Goal: Transaction & Acquisition: Purchase product/service

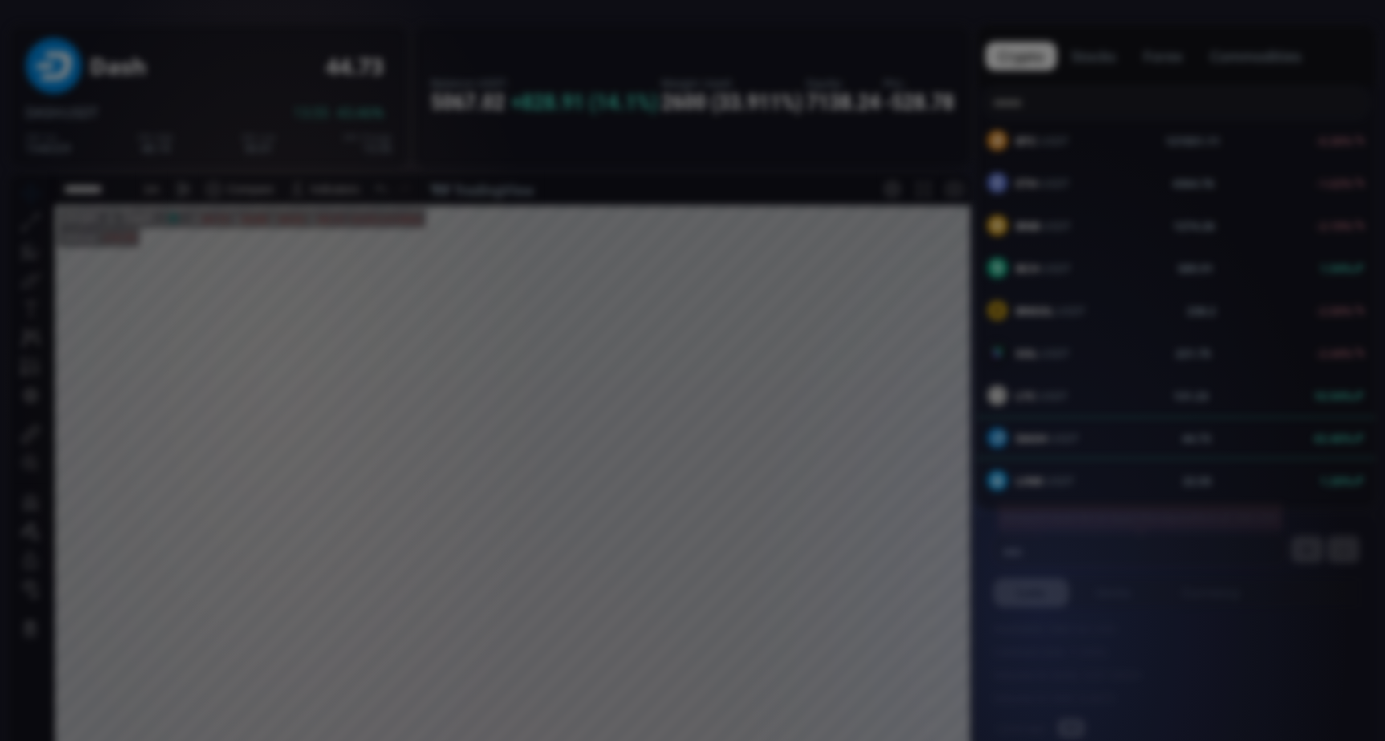
scroll to position [321, 0]
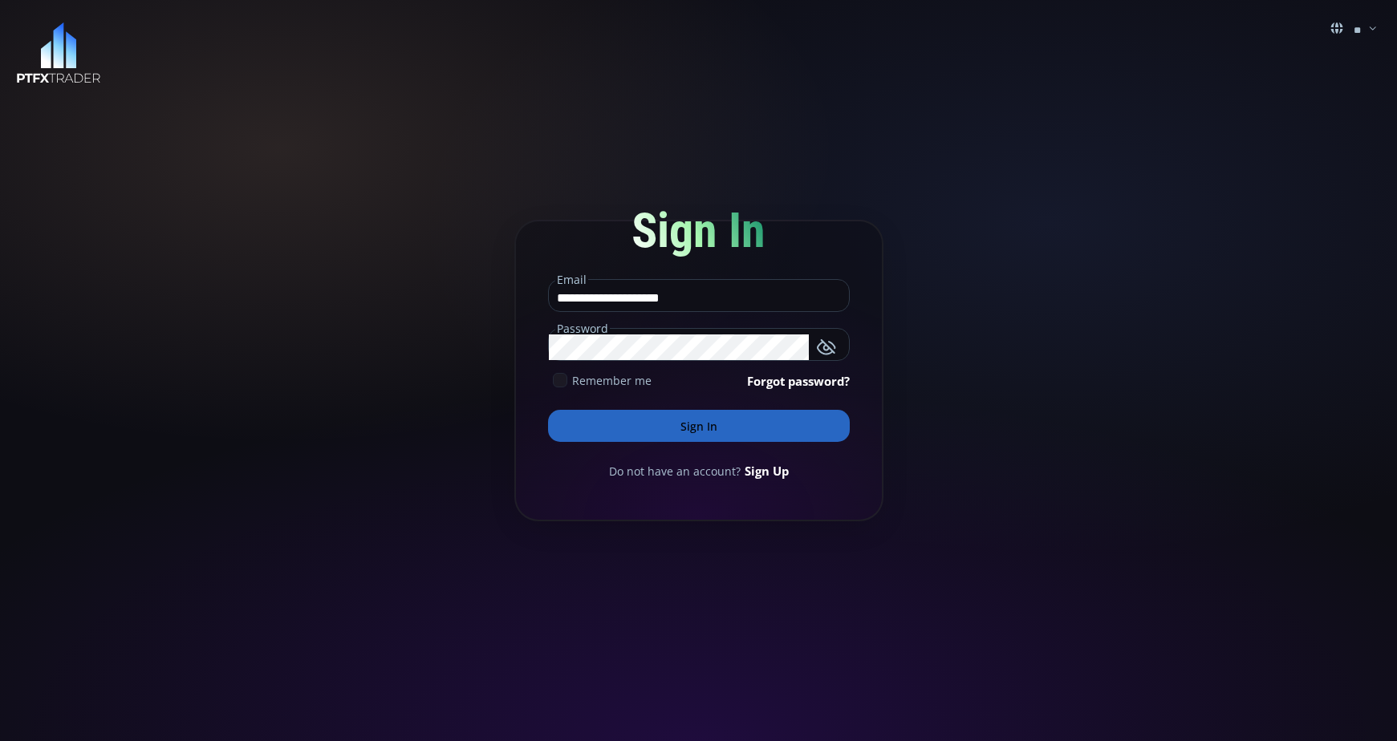
click at [736, 433] on button "Sign In" at bounding box center [699, 426] width 302 height 32
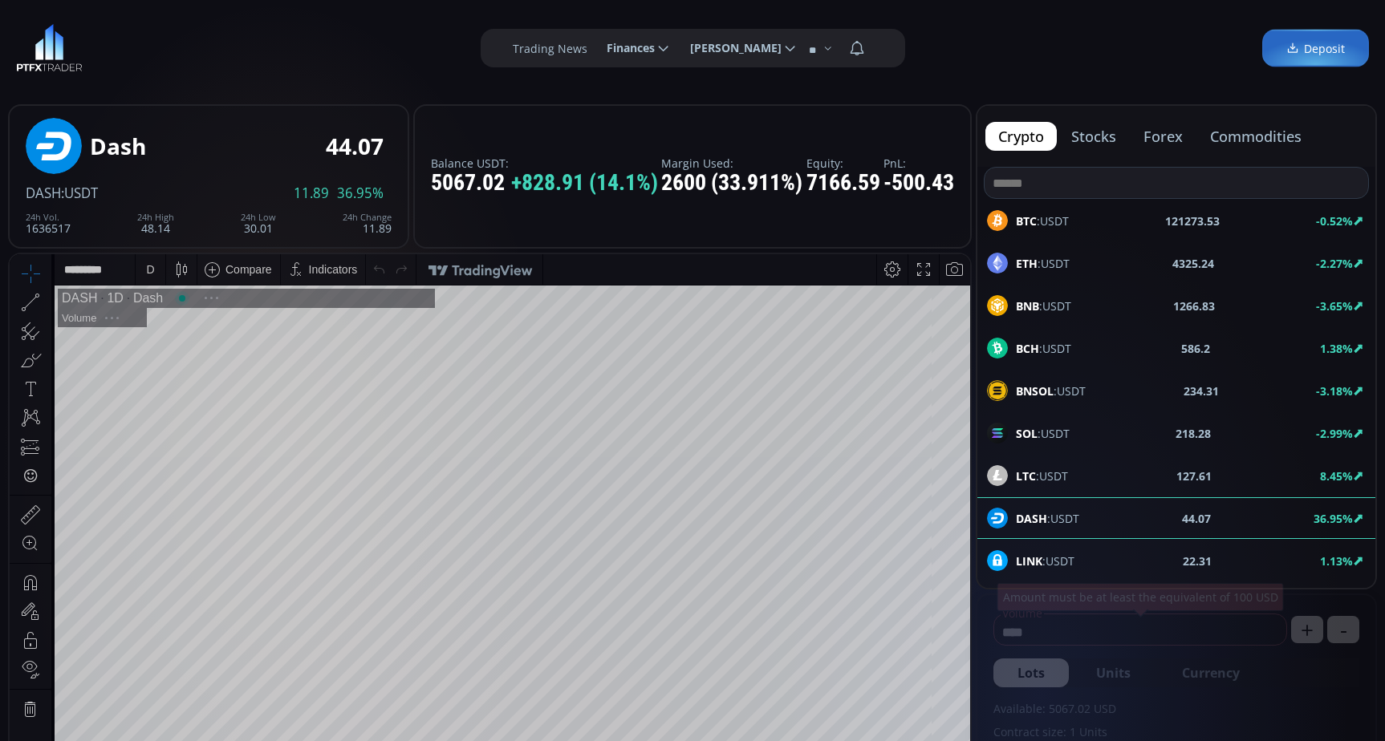
scroll to position [223, 0]
click at [156, 273] on div "D" at bounding box center [151, 269] width 14 height 30
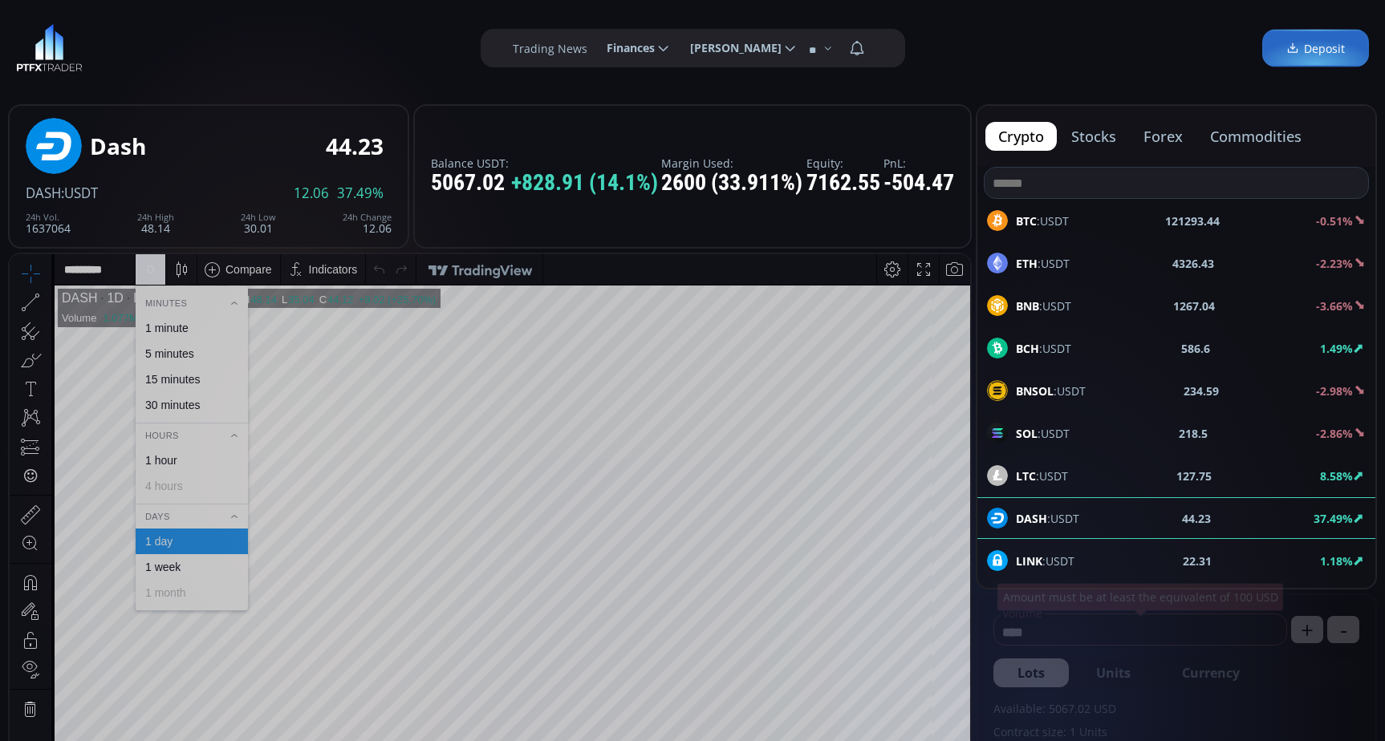
click at [164, 331] on div "1 minute" at bounding box center [166, 328] width 43 height 13
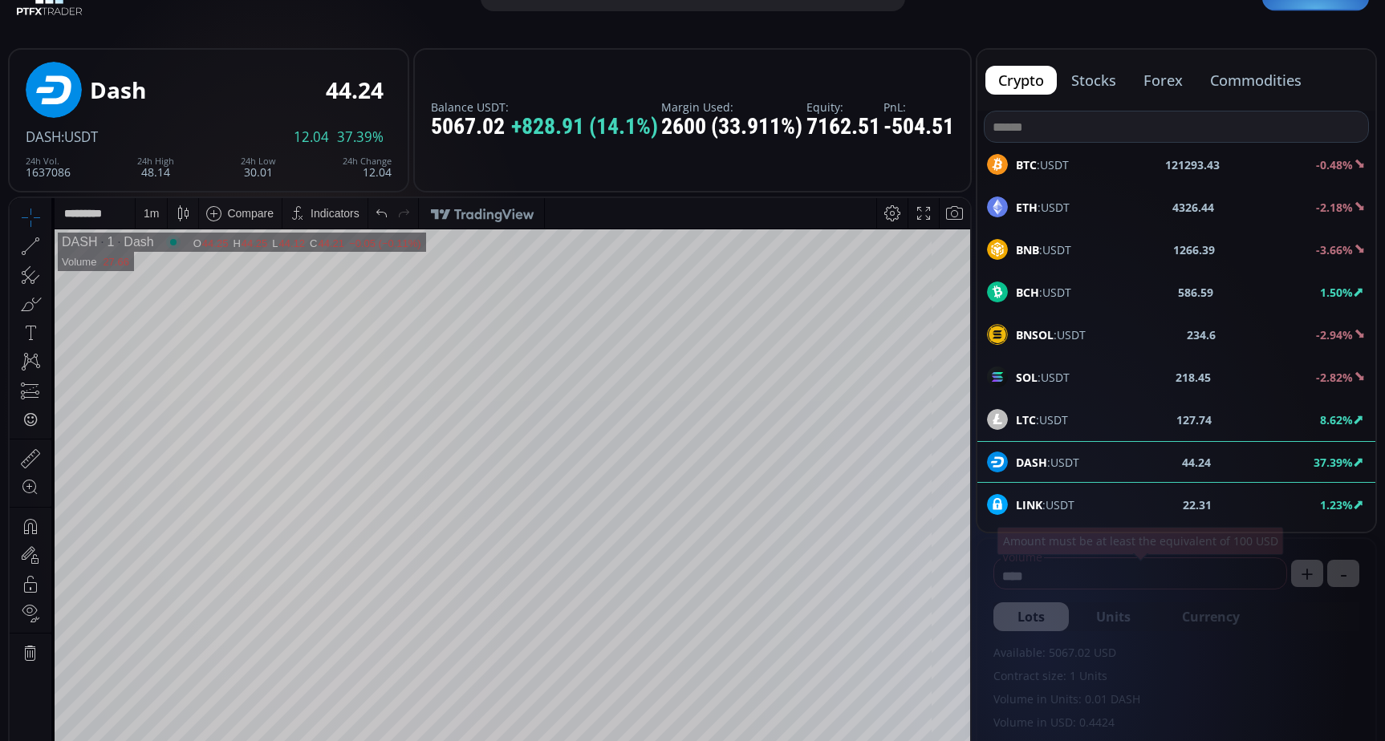
scroll to position [321, 0]
